Goal: Information Seeking & Learning: Understand process/instructions

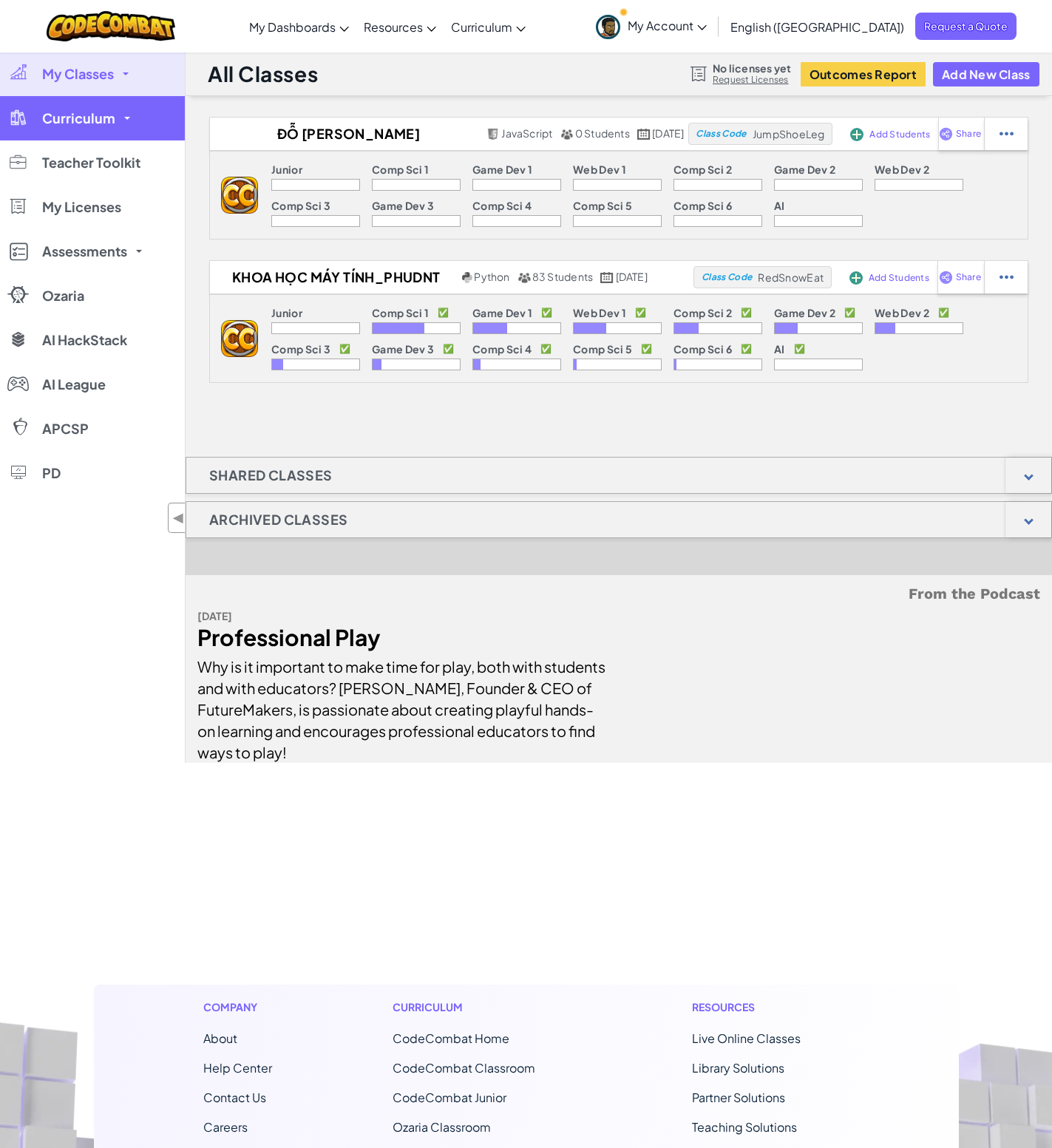
click at [116, 122] on link "Curriculum" at bounding box center [92, 117] width 185 height 44
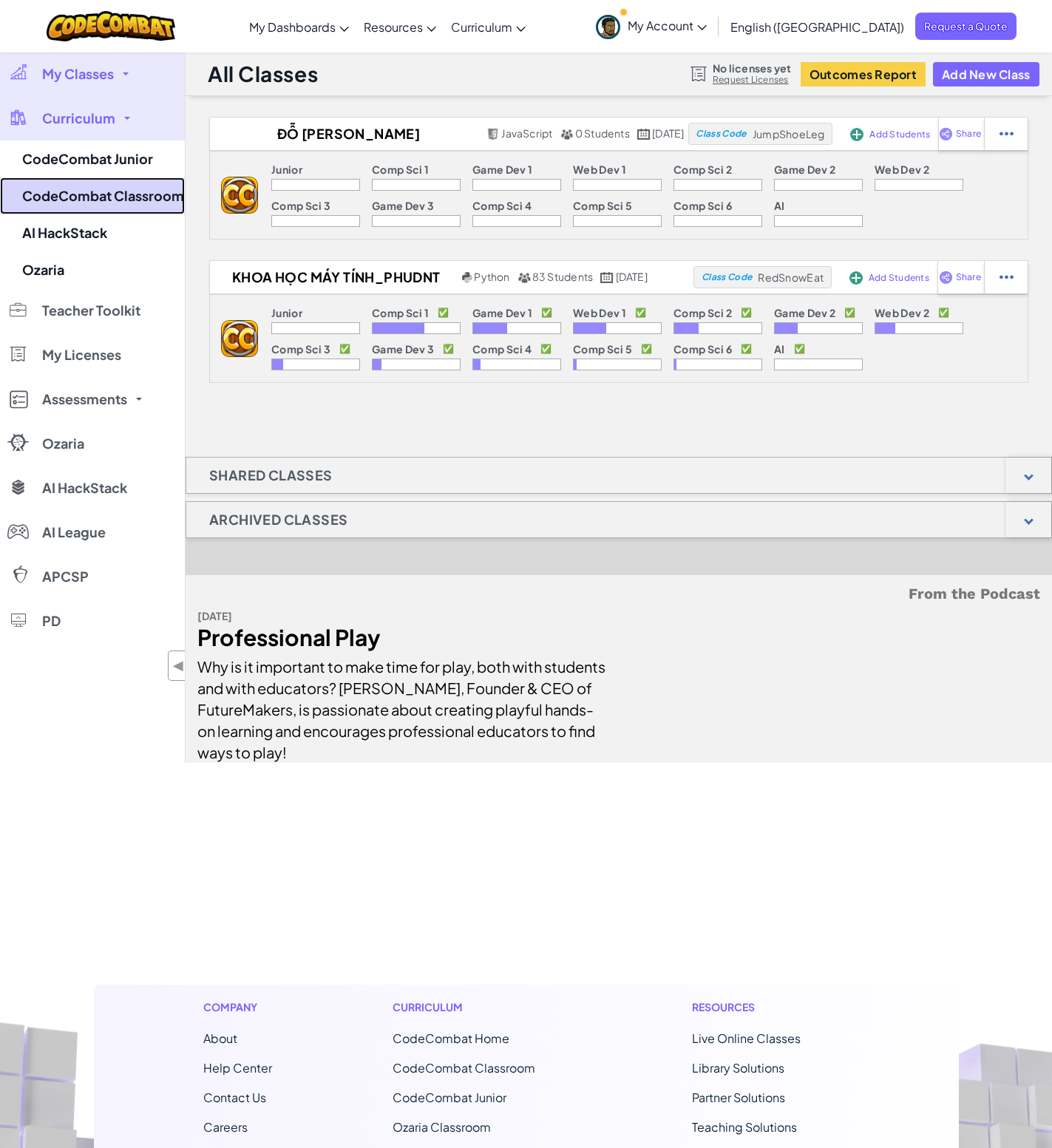
click at [133, 202] on link "CodeCombat Classroom" at bounding box center [92, 195] width 185 height 37
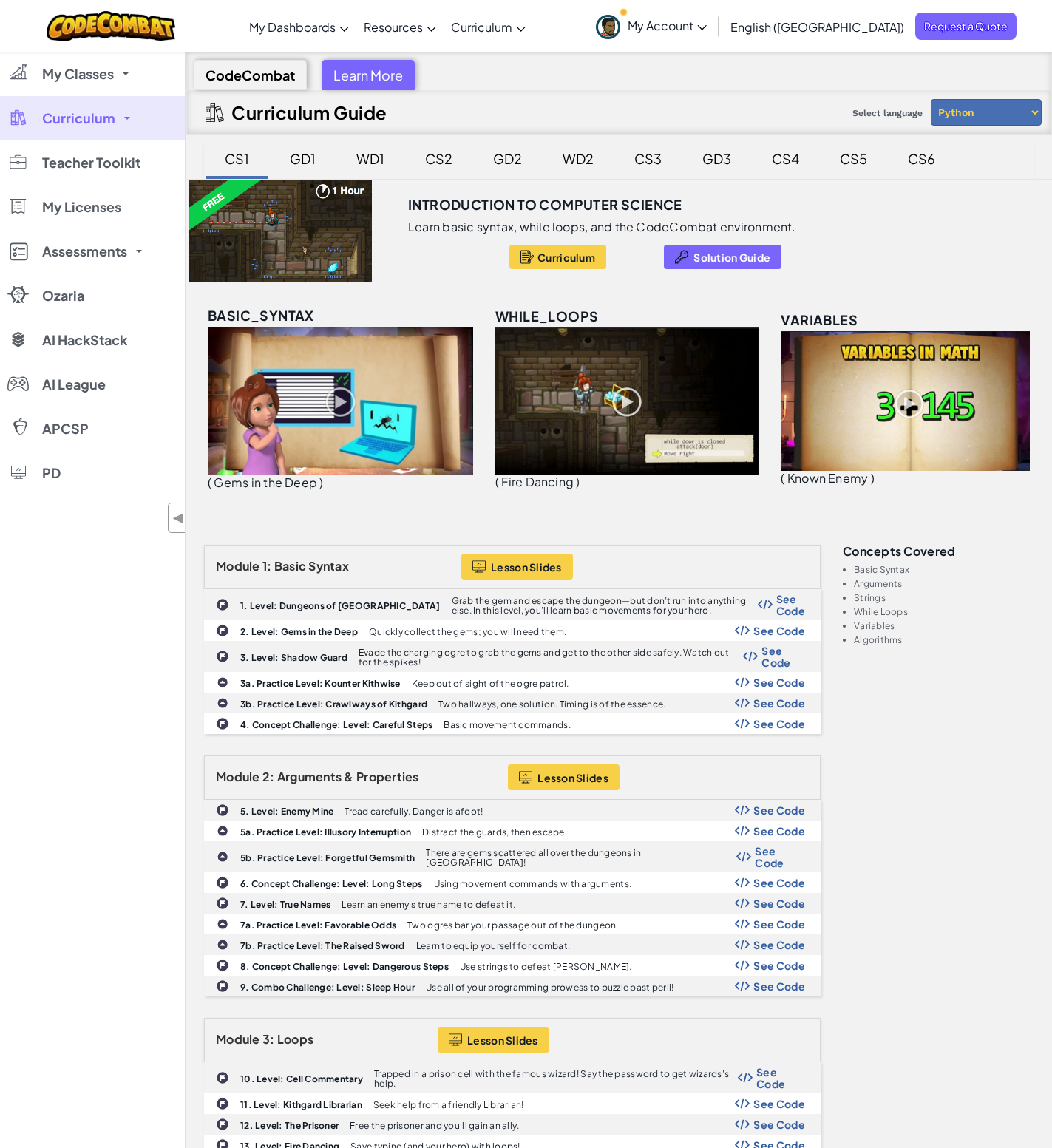
click at [100, 588] on div "My Classes All Classes Đỗ [PERSON_NAME] [PERSON_NAME] học máy tính_Phudnt Curri…" at bounding box center [92, 626] width 185 height 1148
click at [127, 584] on div "My Classes All Classes Đỗ [PERSON_NAME] [PERSON_NAME] học máy tính_Phudnt Curri…" at bounding box center [92, 626] width 185 height 1148
